Goal: Obtain resource: Download file/media

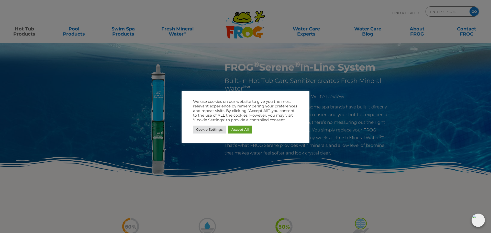
click at [402, 128] on div at bounding box center [245, 116] width 491 height 233
click at [210, 130] on link "Cookie Settings" at bounding box center [209, 129] width 33 height 8
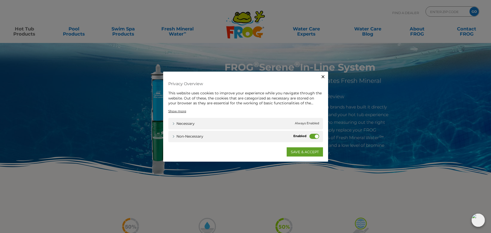
click at [310, 135] on label "Non-necessary" at bounding box center [314, 135] width 10 height 5
click at [0, 0] on input "Non-necessary" at bounding box center [0, 0] width 0 height 0
click at [296, 152] on link "SAVE & ACCEPT" at bounding box center [304, 151] width 36 height 9
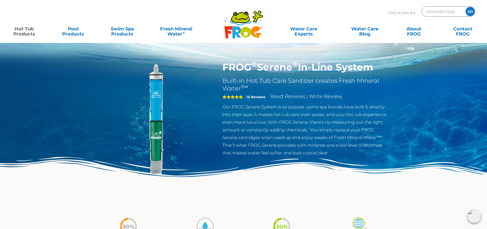
click at [29, 34] on link "Hot Tub Products" at bounding box center [24, 29] width 38 height 10
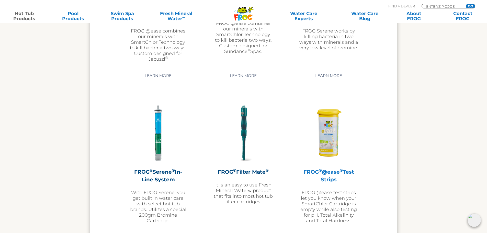
scroll to position [1022, 0]
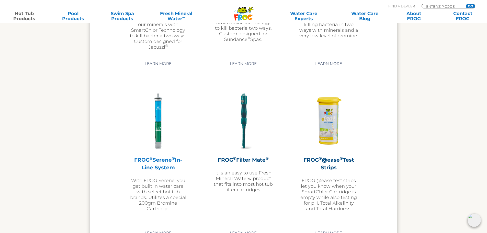
click at [172, 170] on h2 "FROG ® Serene ® In-Line System" at bounding box center [158, 163] width 59 height 15
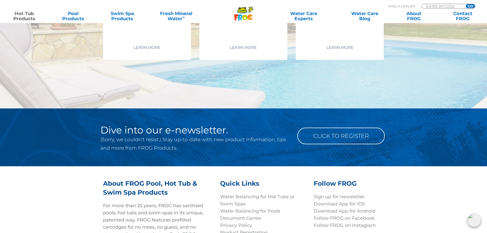
scroll to position [1610, 0]
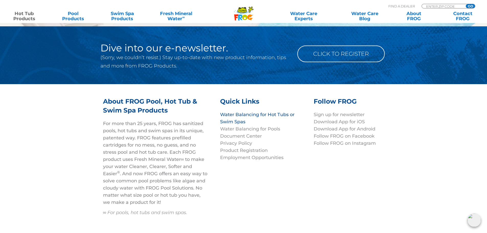
click at [273, 112] on link "Water Balancing for Hot Tubs or Swim Spas" at bounding box center [257, 118] width 74 height 13
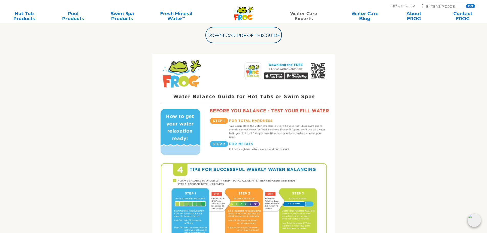
scroll to position [204, 0]
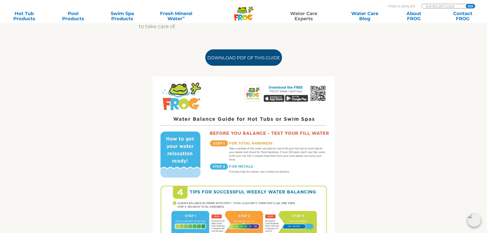
click at [247, 55] on link "Download PDF of this Guide" at bounding box center [243, 57] width 77 height 16
